Goal: Information Seeking & Learning: Learn about a topic

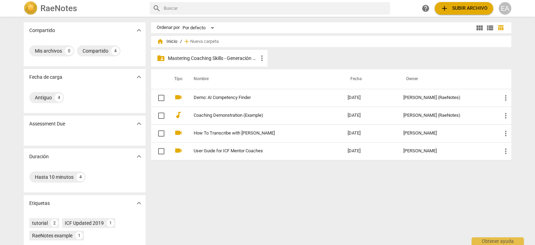
click at [210, 58] on p "Mastering Coaching Skills - Generación 32" at bounding box center [213, 58] width 90 height 7
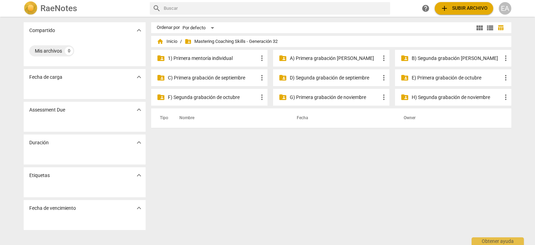
click at [297, 74] on p "D) Segunda grabación de septiembre" at bounding box center [335, 77] width 90 height 7
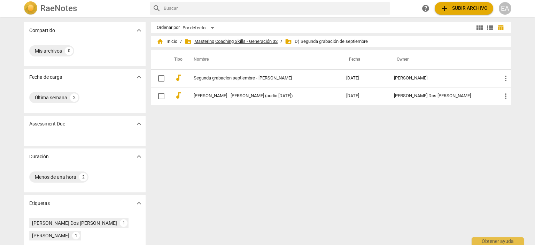
click at [237, 38] on span "folder_shared Mastering Coaching Skills - Generación 32" at bounding box center [231, 41] width 93 height 7
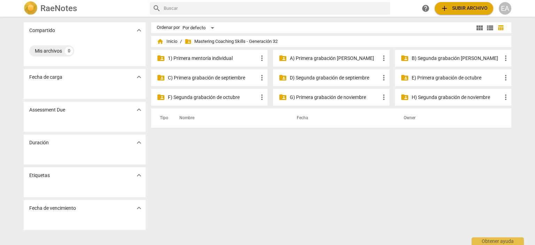
click at [240, 77] on p "C) Primera grabación de septiembre" at bounding box center [213, 77] width 90 height 7
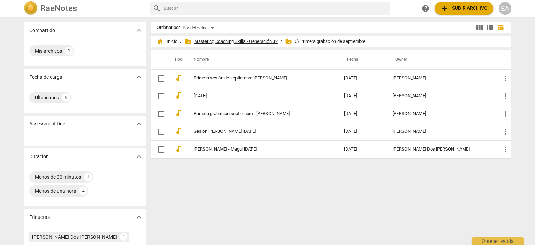
click at [226, 39] on span "folder_shared Mastering Coaching Skills - Generación 32" at bounding box center [231, 41] width 93 height 7
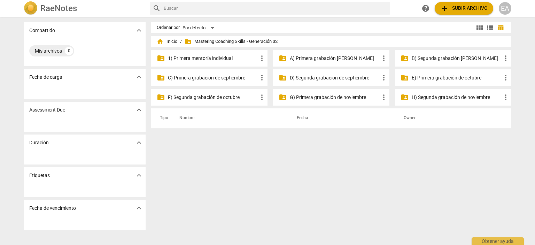
click at [455, 75] on p "E) Primera grabación de octubre" at bounding box center [457, 77] width 90 height 7
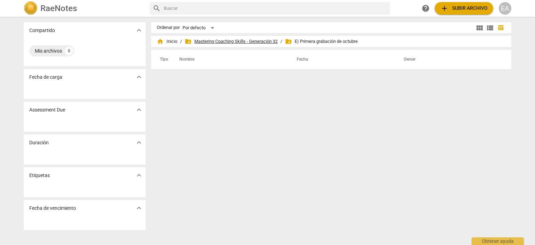
click at [243, 42] on span "folder_shared Mastering Coaching Skills - Generación 32" at bounding box center [231, 41] width 93 height 7
